Goal: Task Accomplishment & Management: Manage account settings

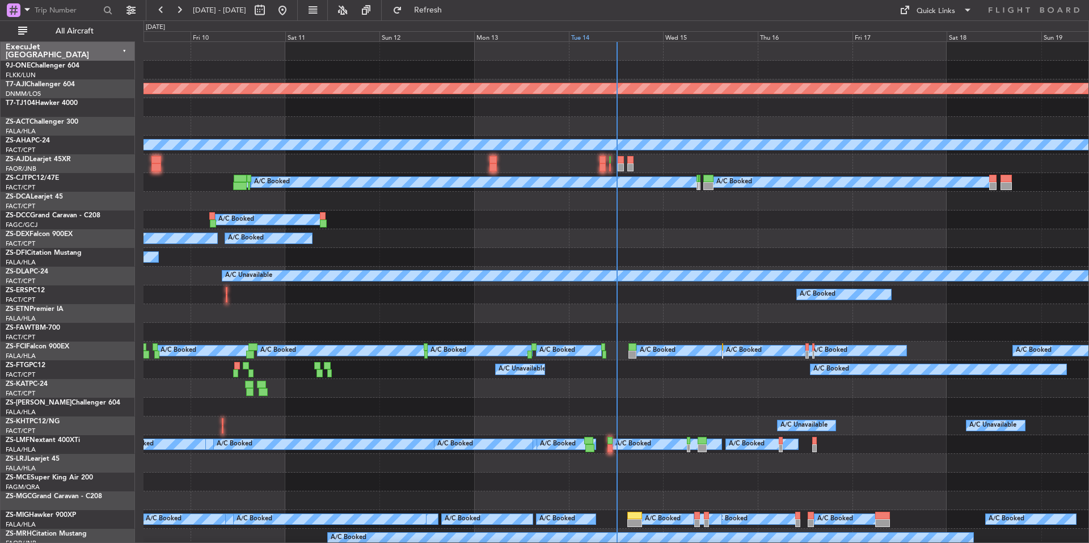
click at [595, 35] on div "Tue 14" at bounding box center [616, 36] width 95 height 10
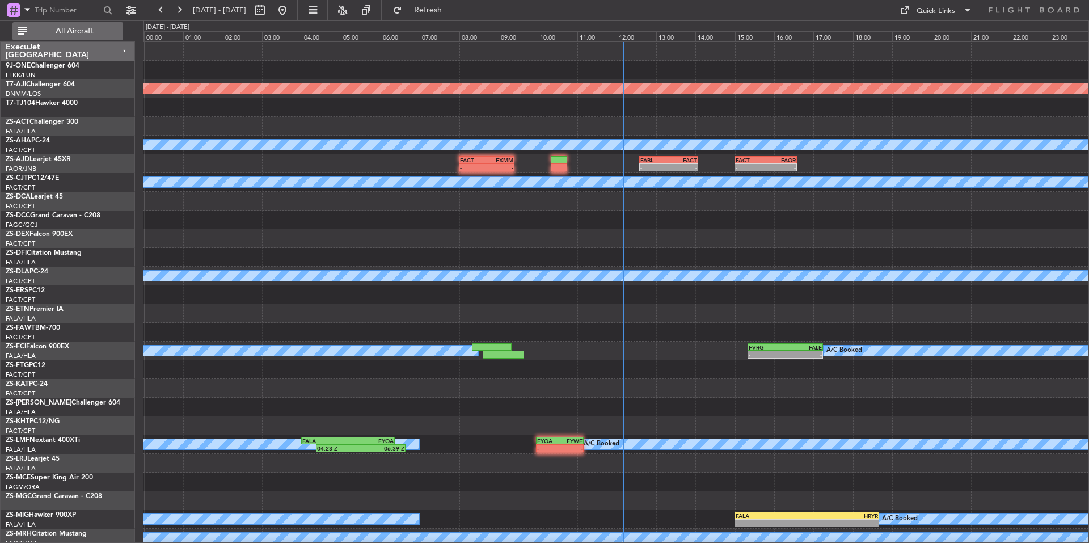
click at [108, 23] on button "All Aircraft" at bounding box center [67, 31] width 111 height 18
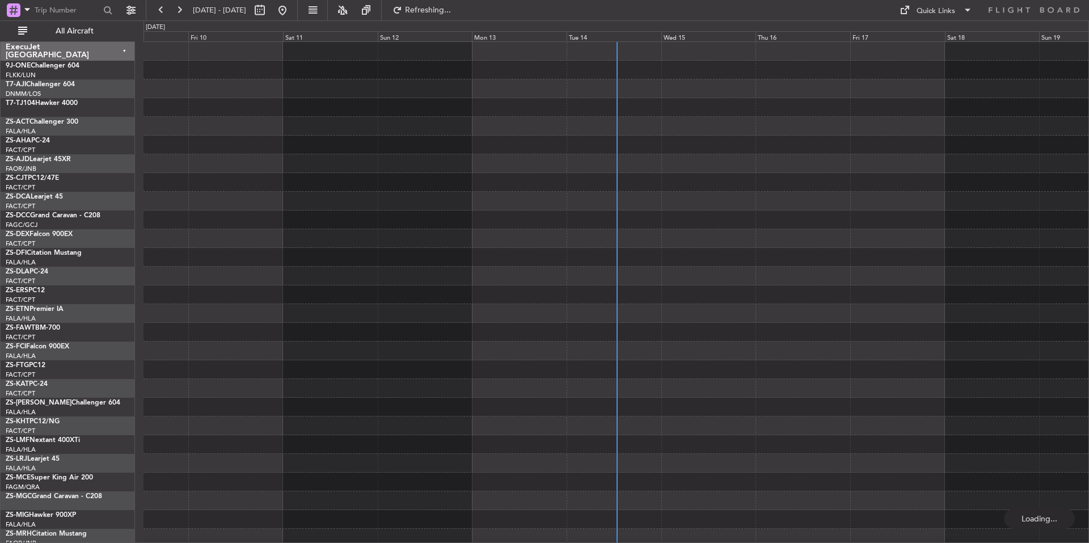
click at [598, 35] on div "Tue 14" at bounding box center [614, 36] width 95 height 10
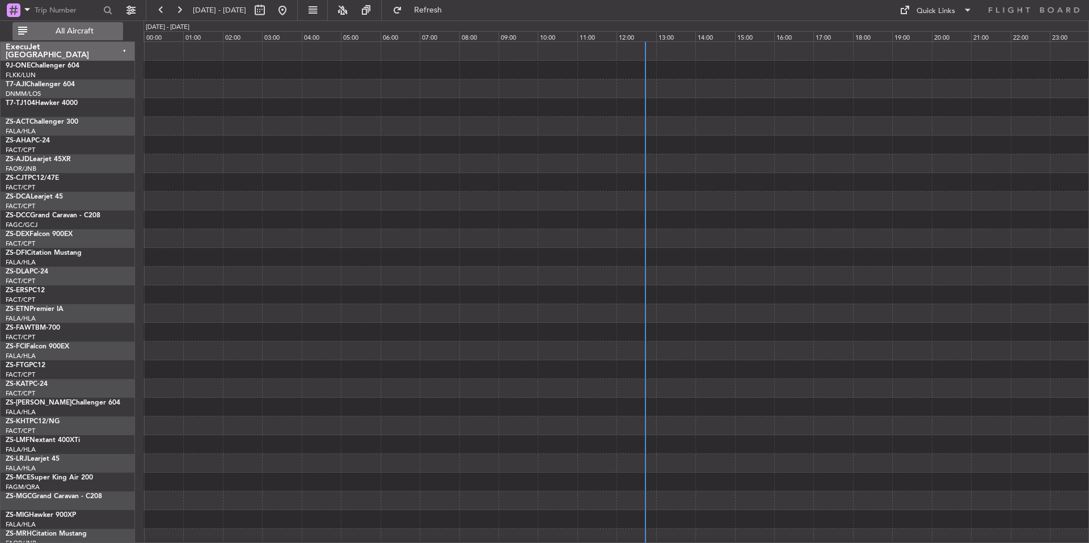
click at [91, 35] on span "All Aircraft" at bounding box center [74, 31] width 90 height 8
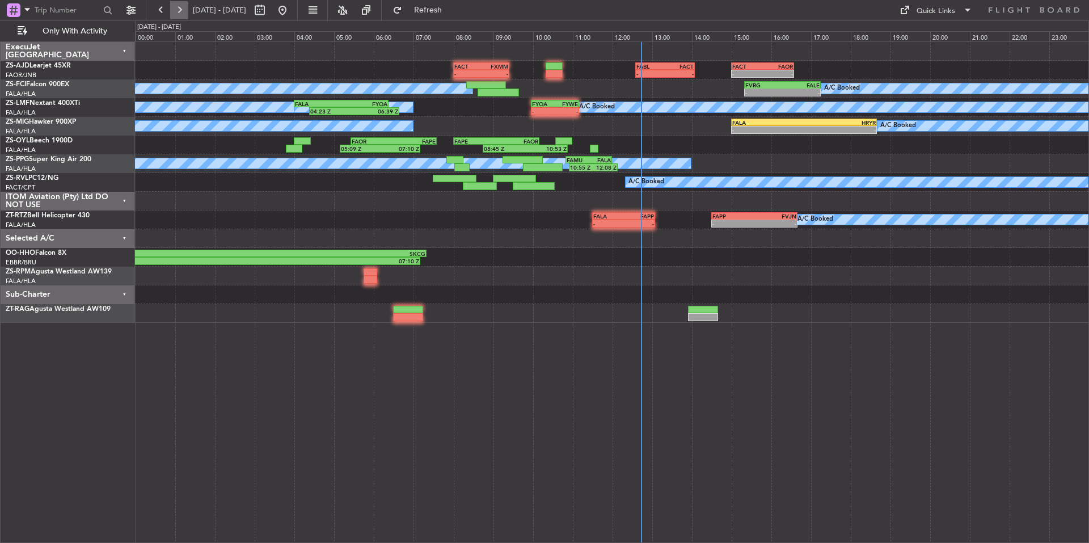
click at [180, 7] on button at bounding box center [179, 10] width 18 height 18
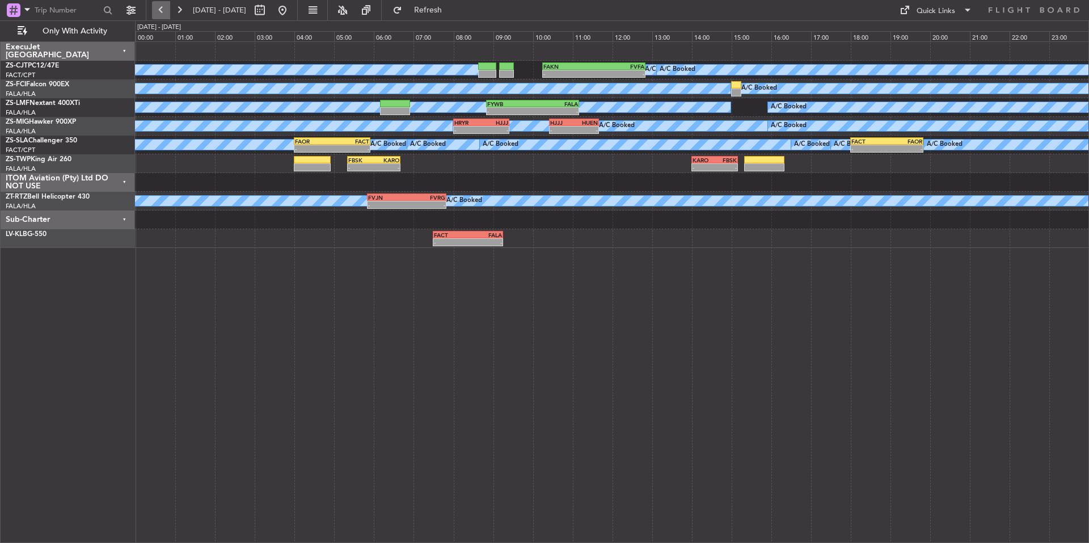
click at [159, 13] on button at bounding box center [161, 10] width 18 height 18
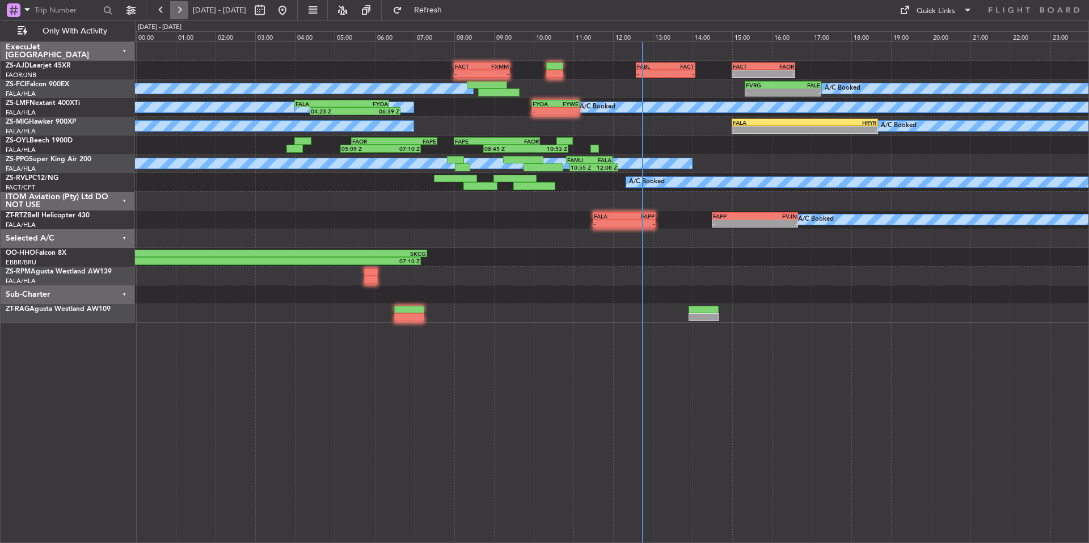
click at [183, 2] on button at bounding box center [179, 10] width 18 height 18
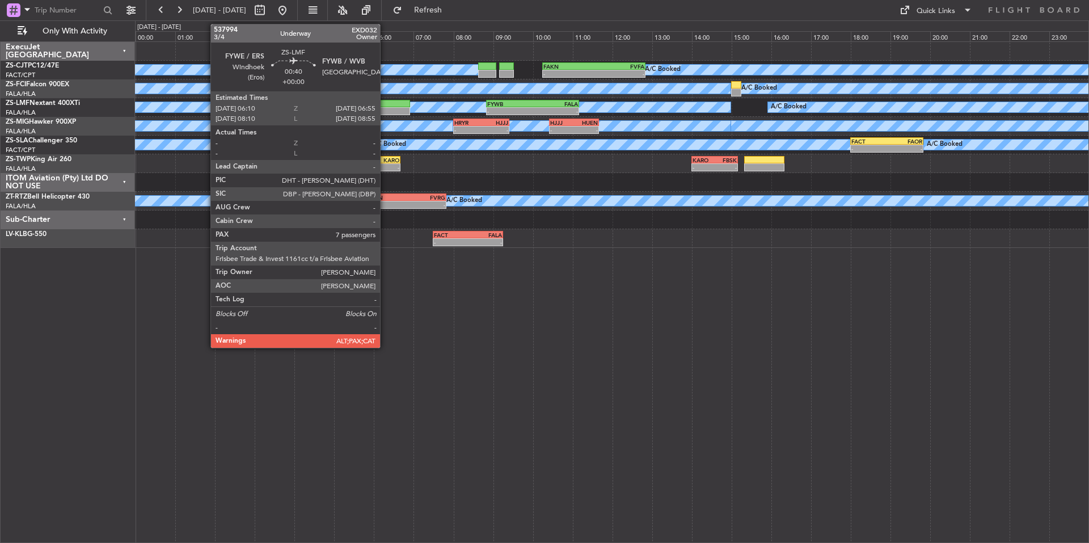
click at [385, 104] on div at bounding box center [395, 104] width 30 height 8
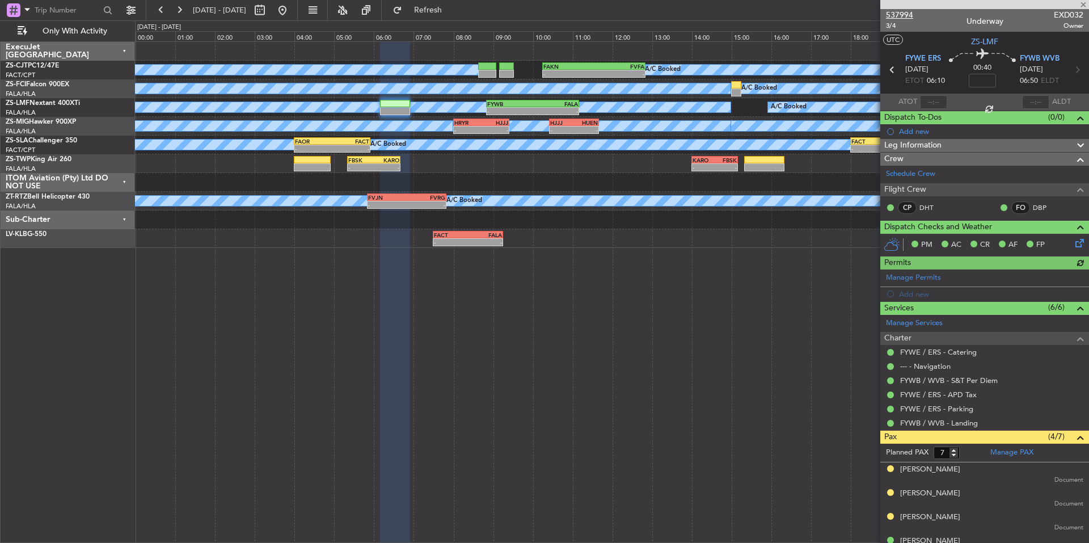
click at [907, 16] on span "537994" at bounding box center [899, 15] width 27 height 12
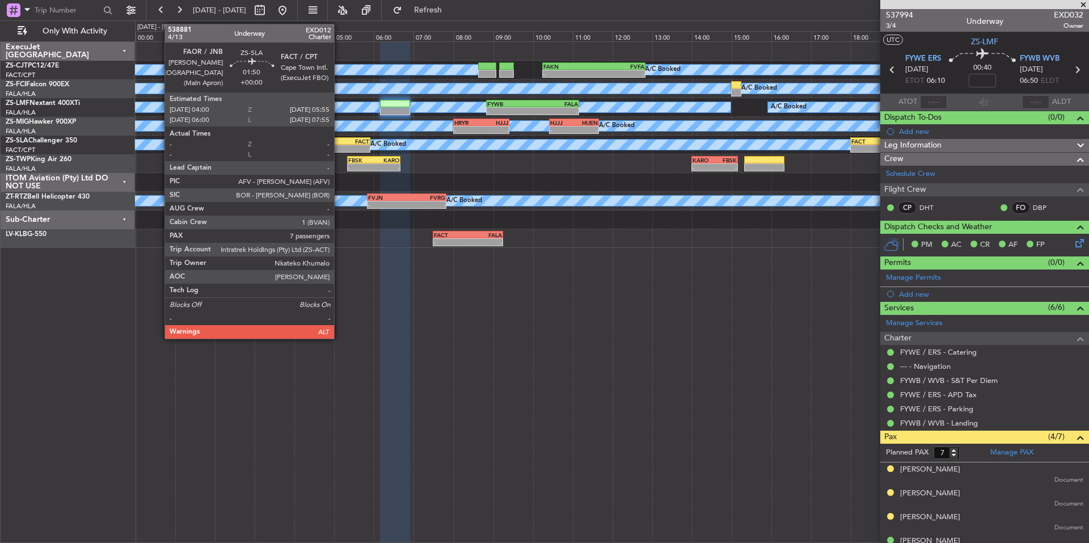
click at [339, 139] on div "FACT" at bounding box center [350, 141] width 37 height 7
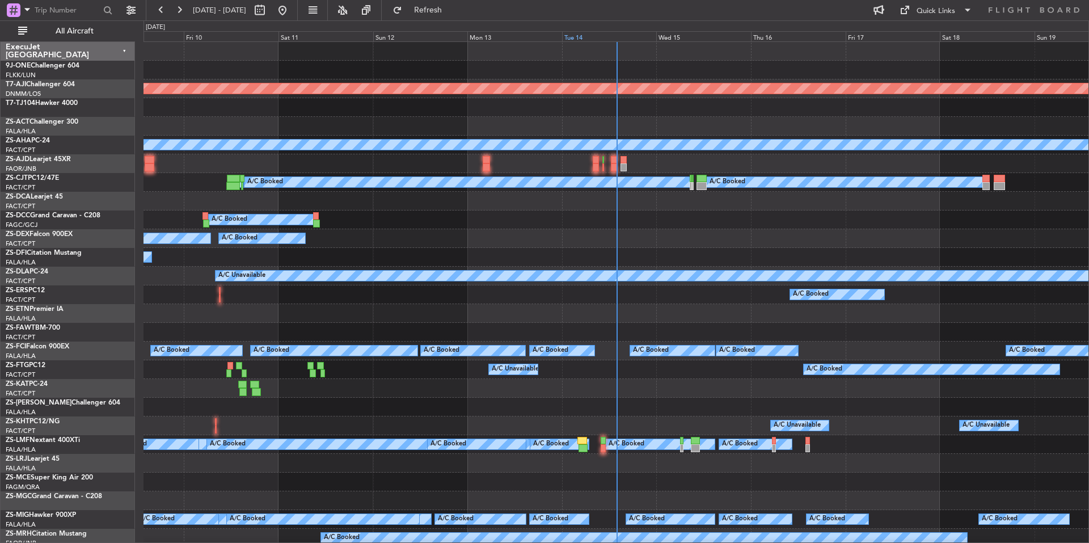
click at [596, 36] on div "Tue 14" at bounding box center [609, 36] width 95 height 10
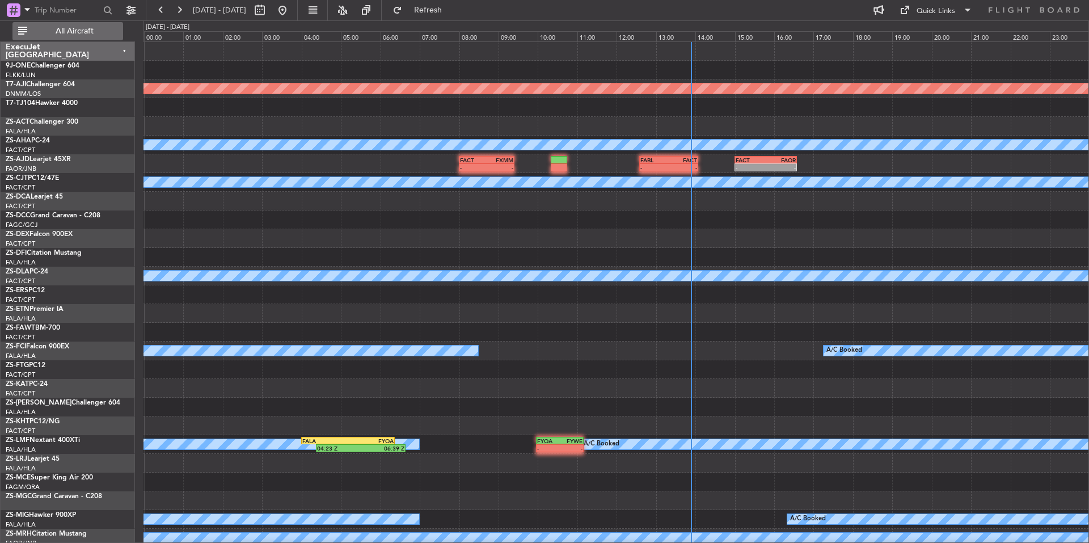
click at [103, 27] on button "All Aircraft" at bounding box center [67, 31] width 111 height 18
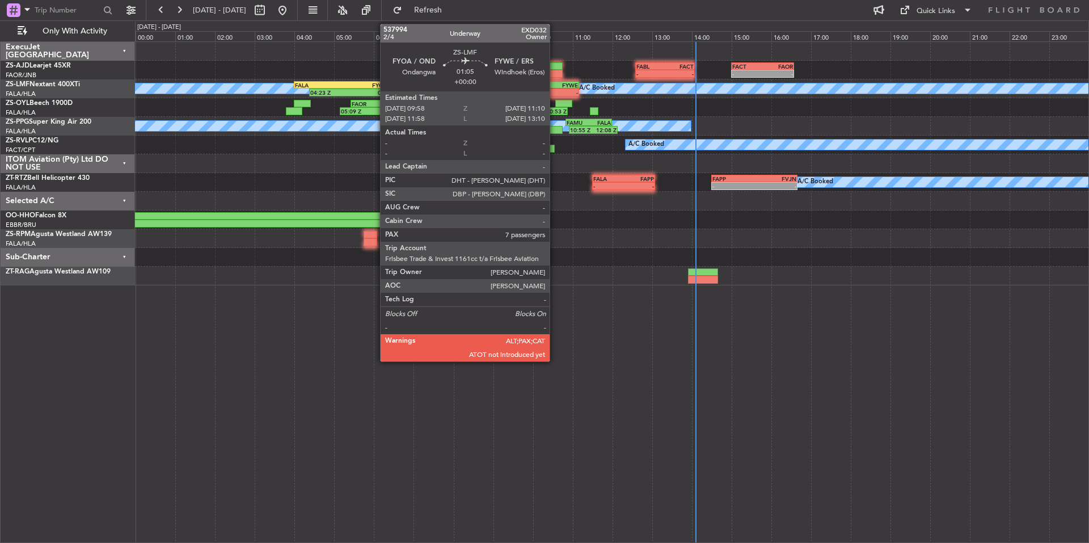
click at [555, 84] on div "FYWE" at bounding box center [566, 85] width 23 height 7
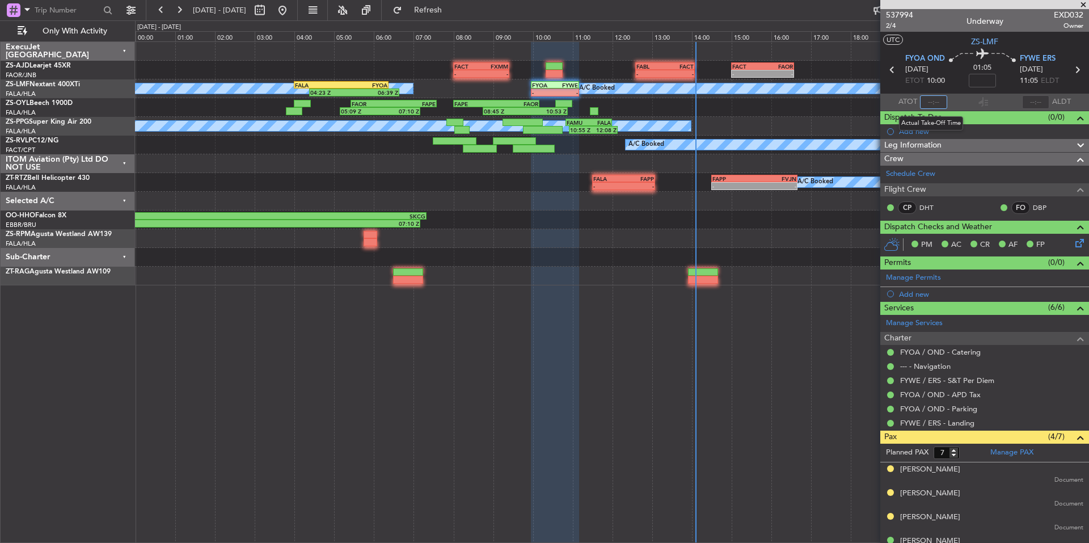
click at [936, 99] on input "text" at bounding box center [933, 102] width 27 height 14
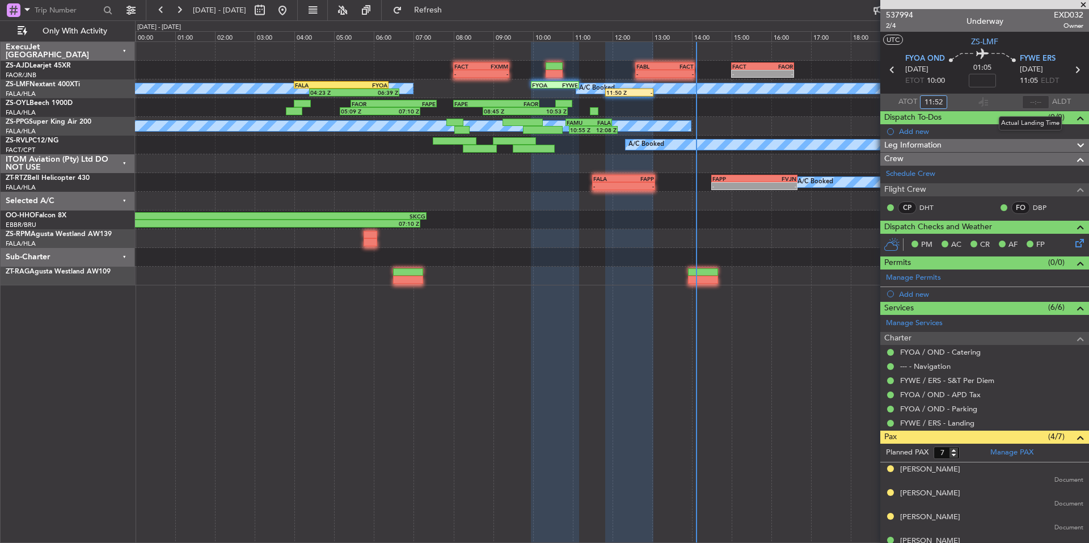
type input "11:52"
click at [1034, 101] on input "text" at bounding box center [1035, 102] width 27 height 14
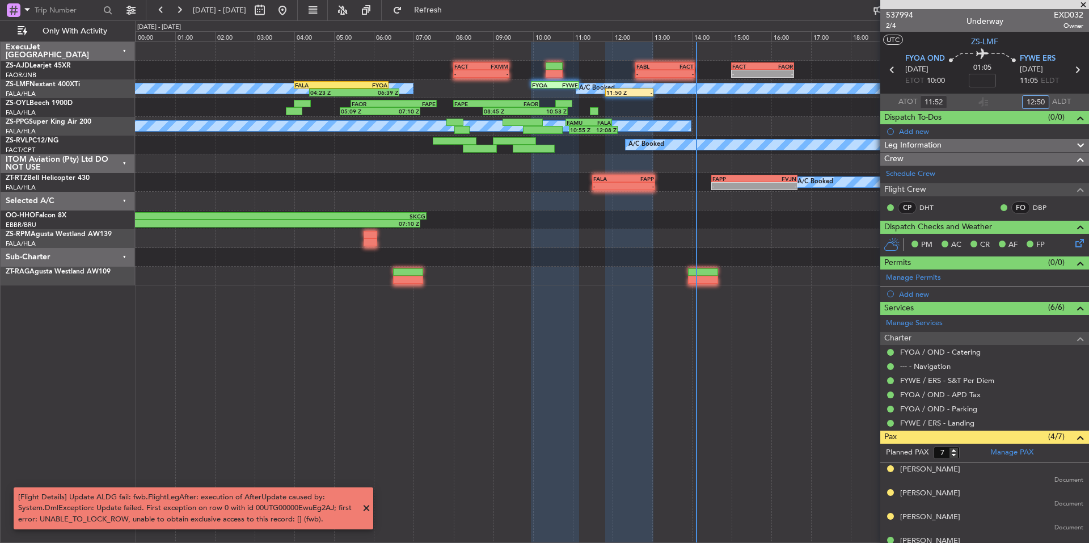
type input "12:50"
click at [1078, 7] on span at bounding box center [1082, 5] width 11 height 10
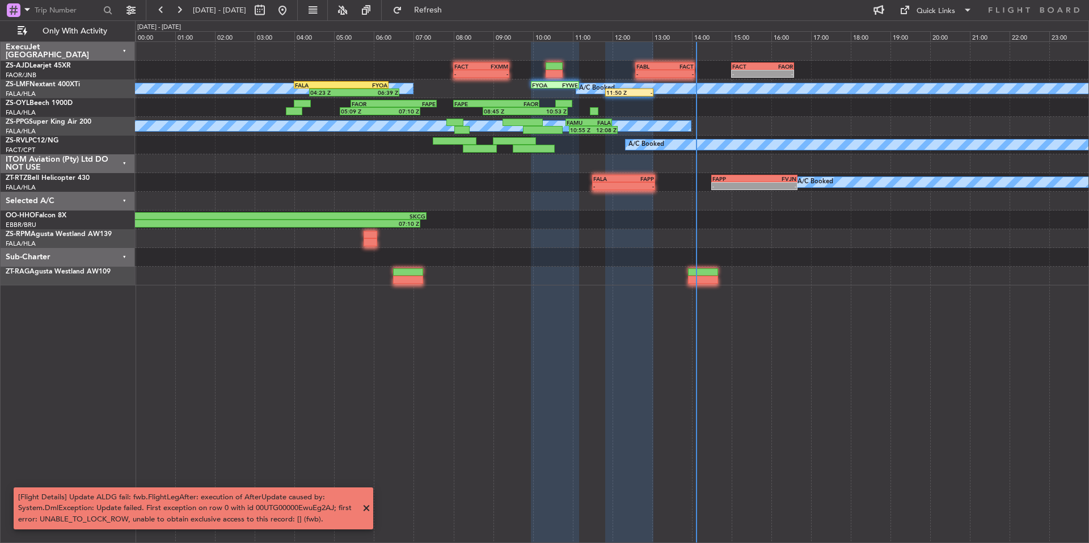
type input "0"
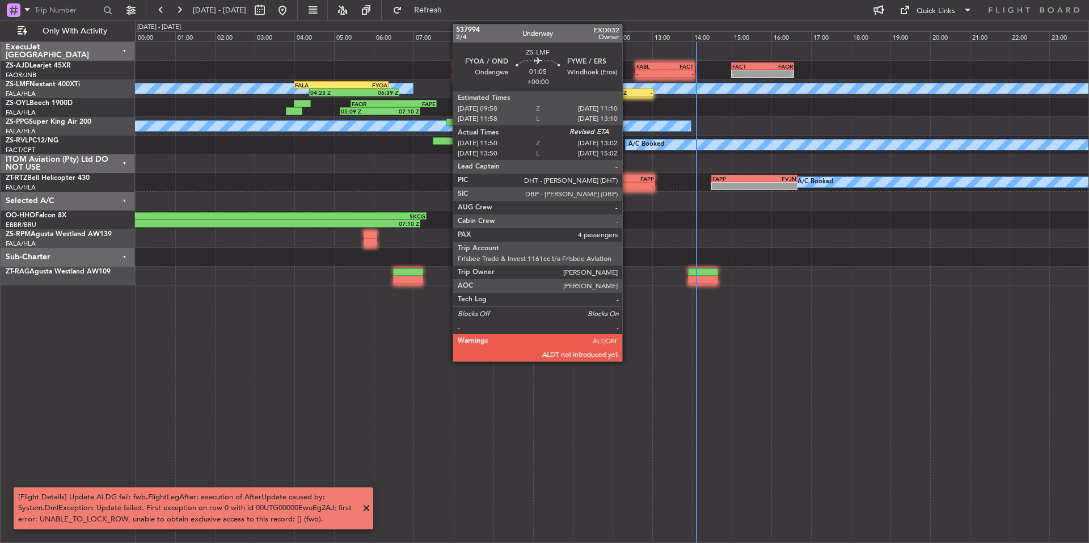
click at [627, 95] on div "11:50 Z" at bounding box center [617, 92] width 23 height 7
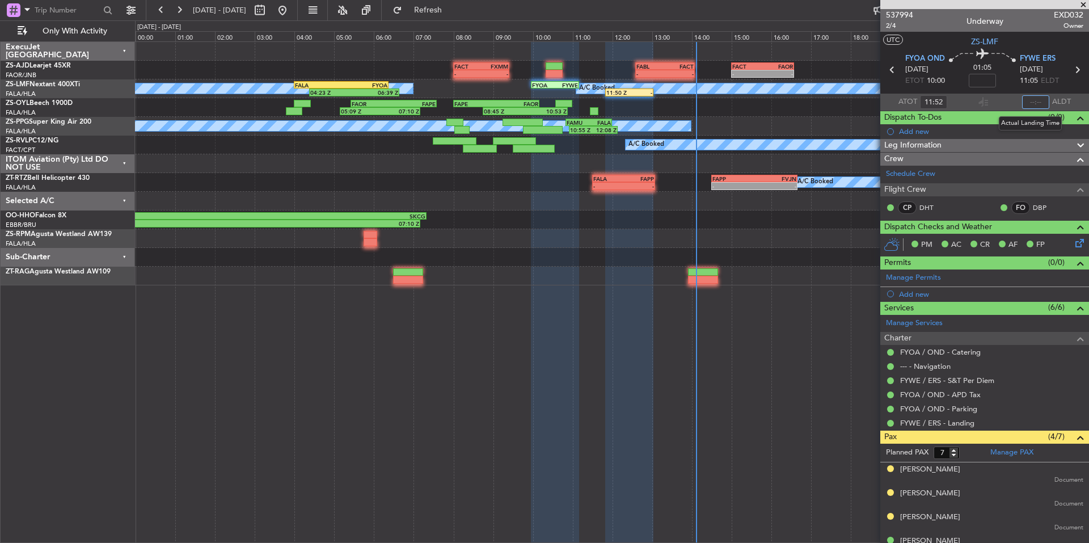
click at [1032, 101] on input "text" at bounding box center [1035, 102] width 27 height 14
type input "12:50"
click at [1082, 4] on span at bounding box center [1082, 5] width 11 height 10
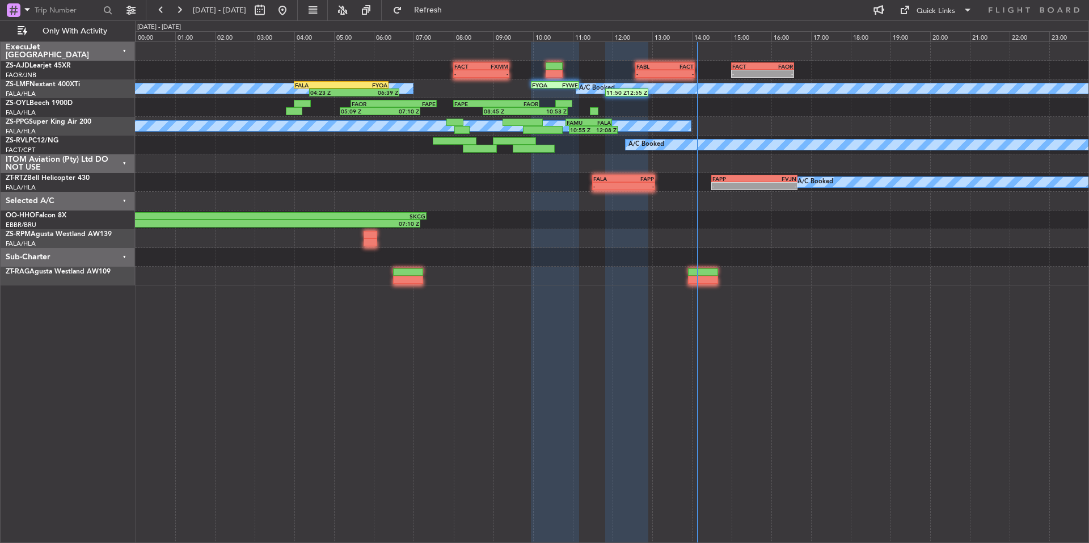
type input "0"
